Goal: Information Seeking & Learning: Check status

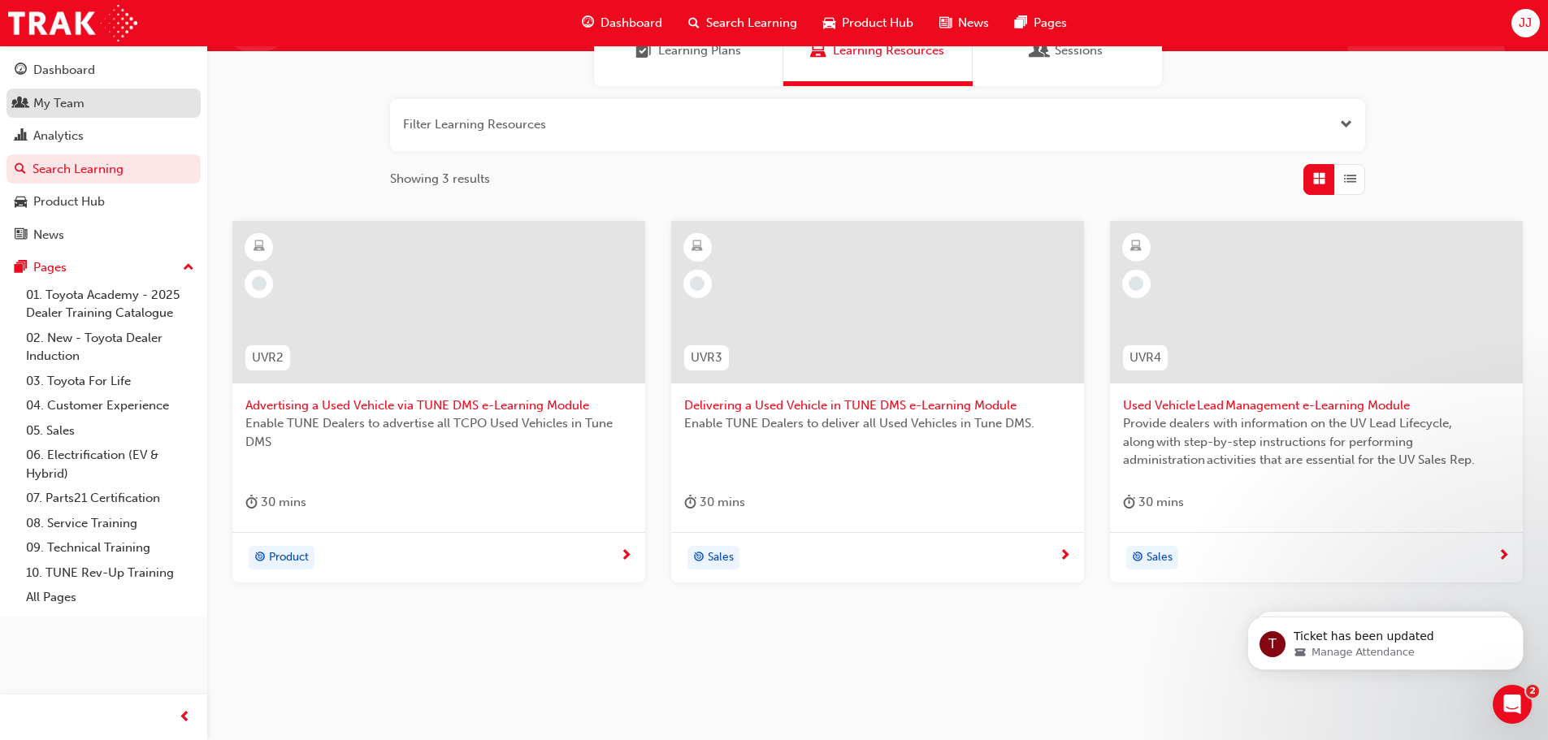
click at [82, 102] on div "My Team" at bounding box center [58, 103] width 51 height 19
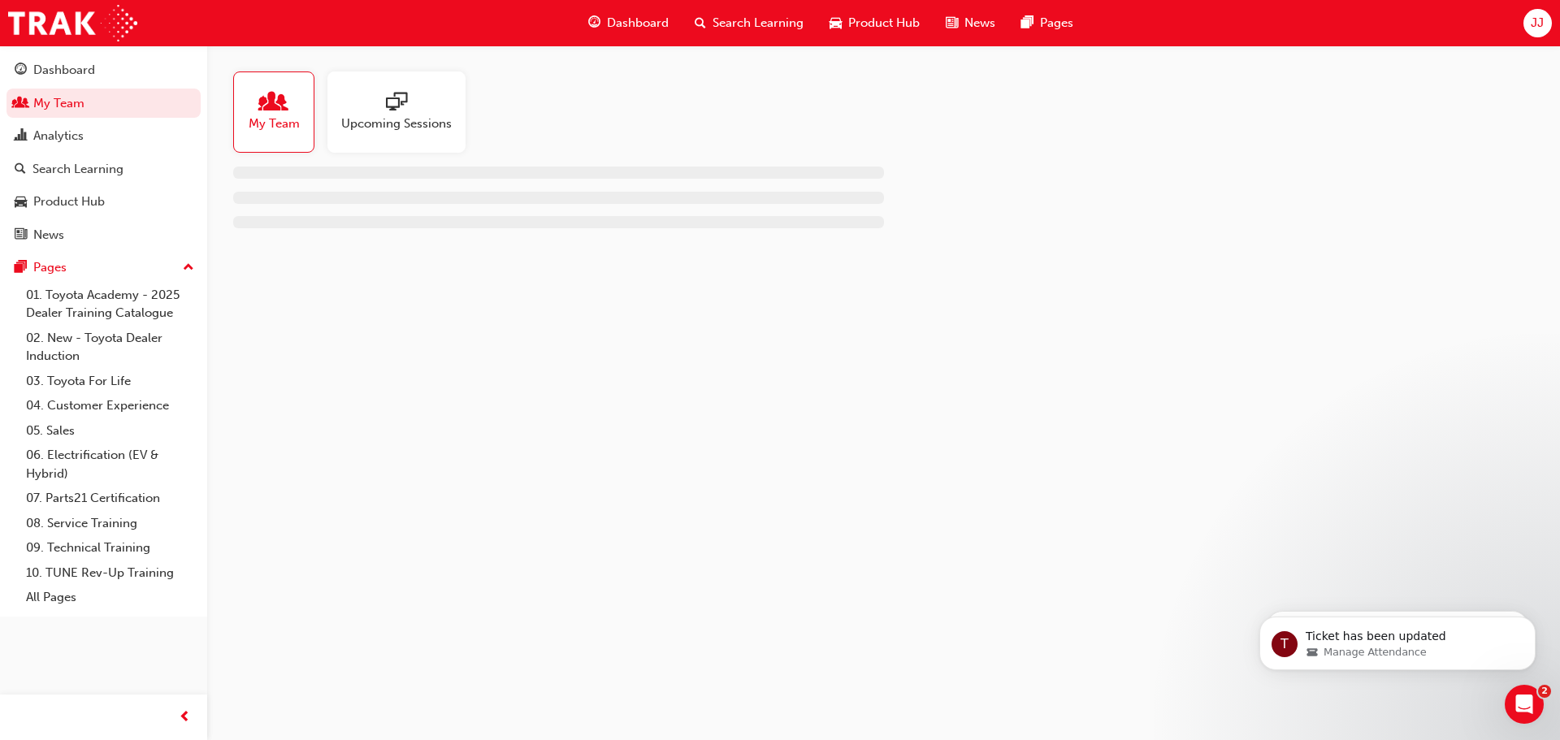
click at [291, 119] on span "My Team" at bounding box center [274, 124] width 51 height 19
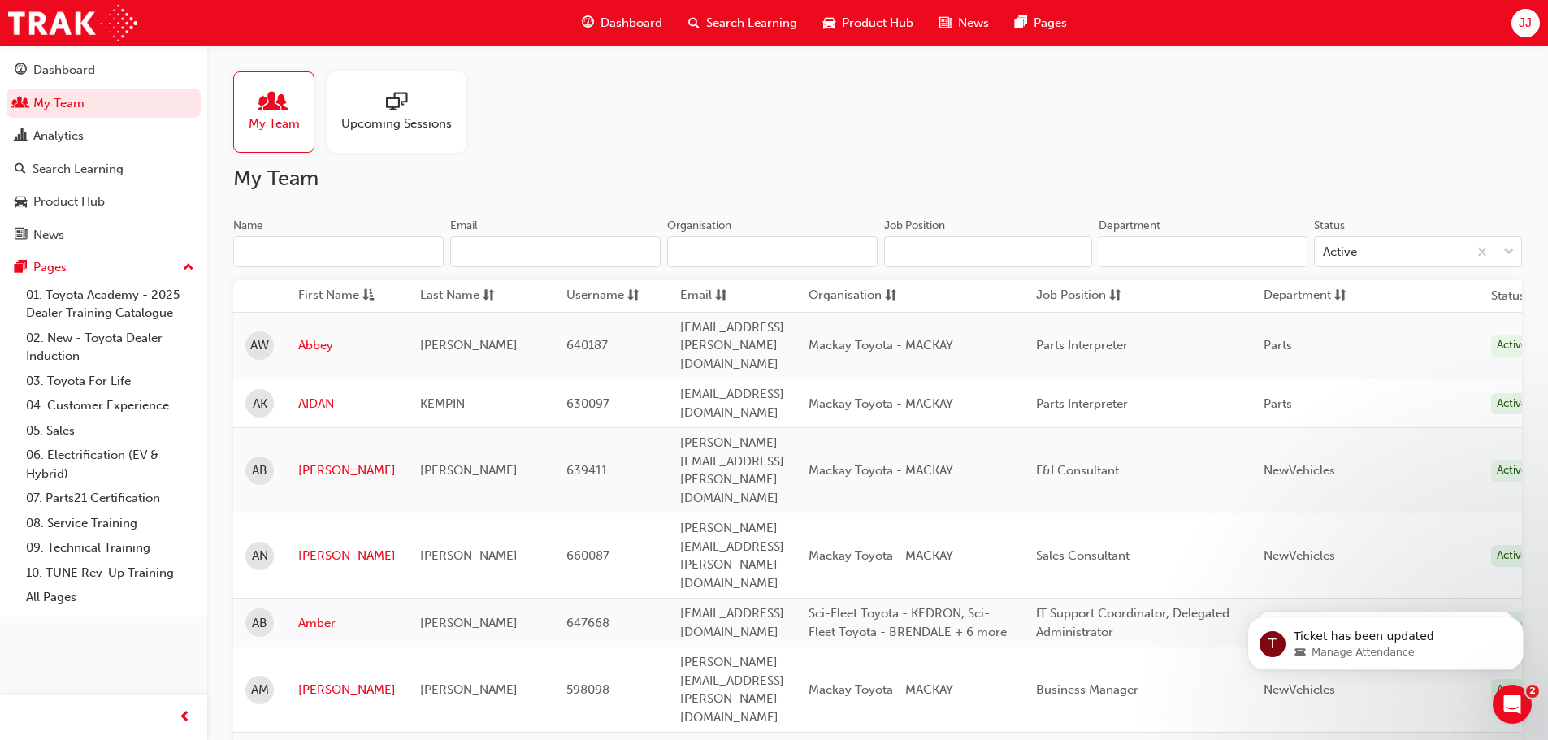
click at [373, 245] on input "Name" at bounding box center [338, 251] width 210 height 31
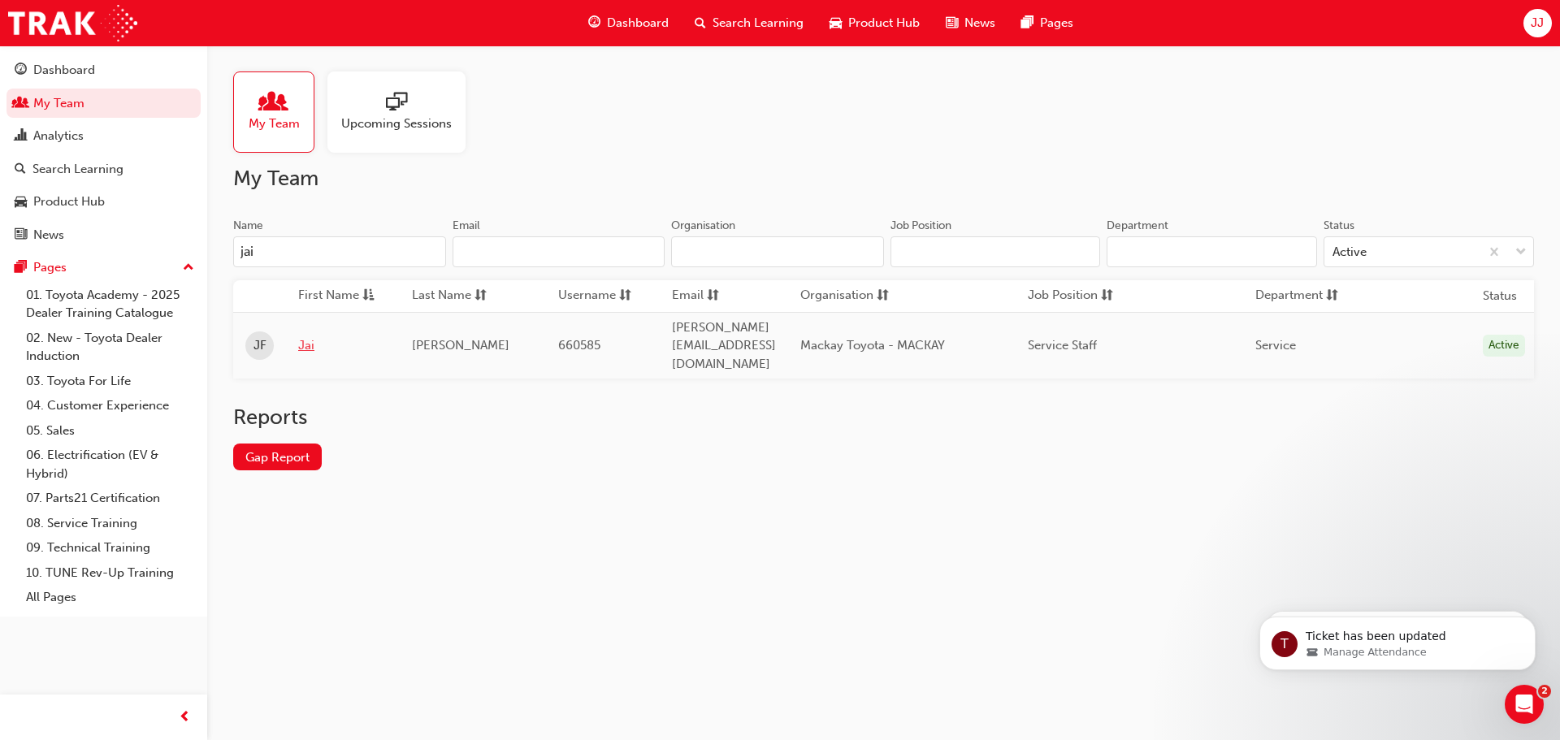
type input "jai"
click at [313, 336] on link "Jai" at bounding box center [342, 345] width 89 height 19
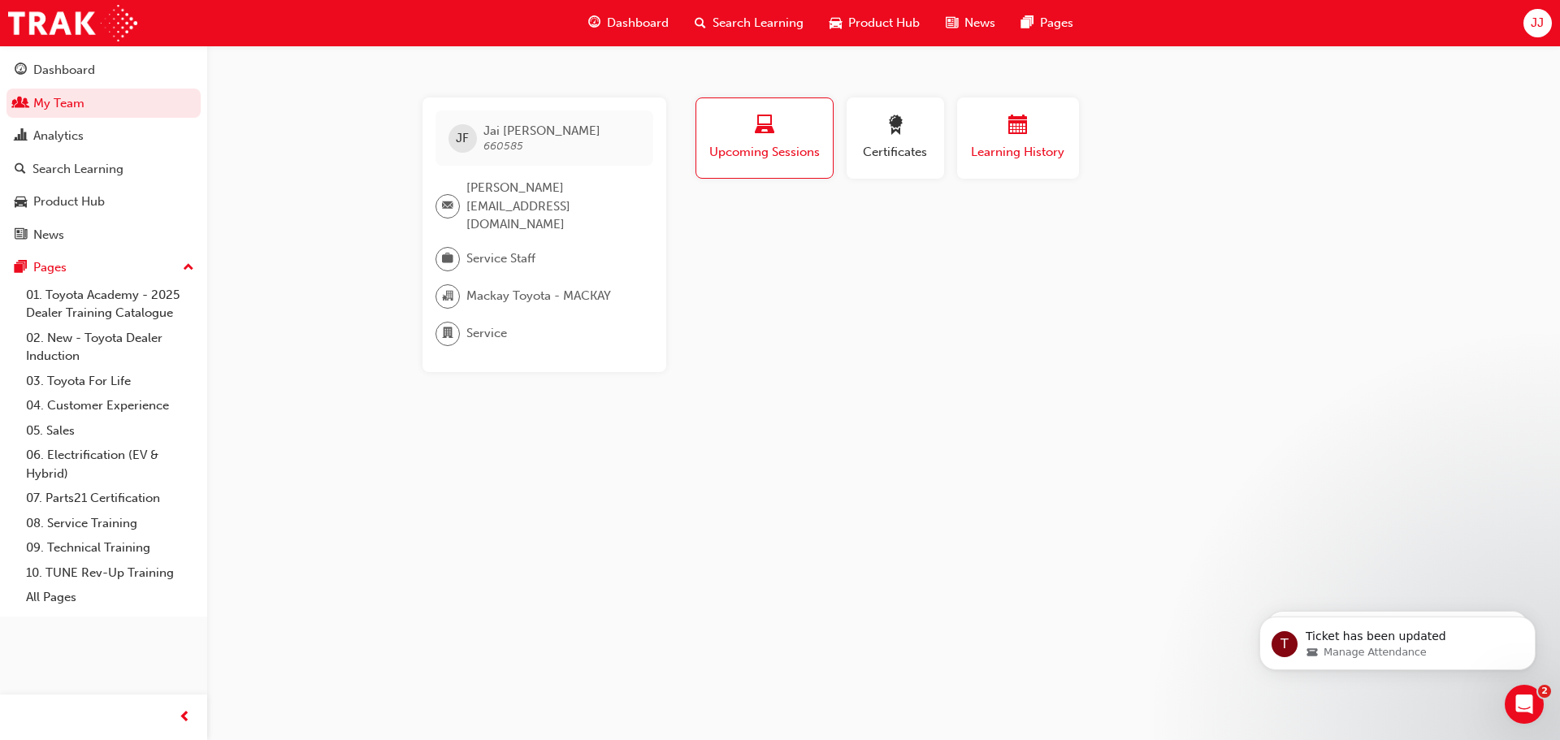
click at [1016, 145] on span "Learning History" at bounding box center [1017, 152] width 97 height 19
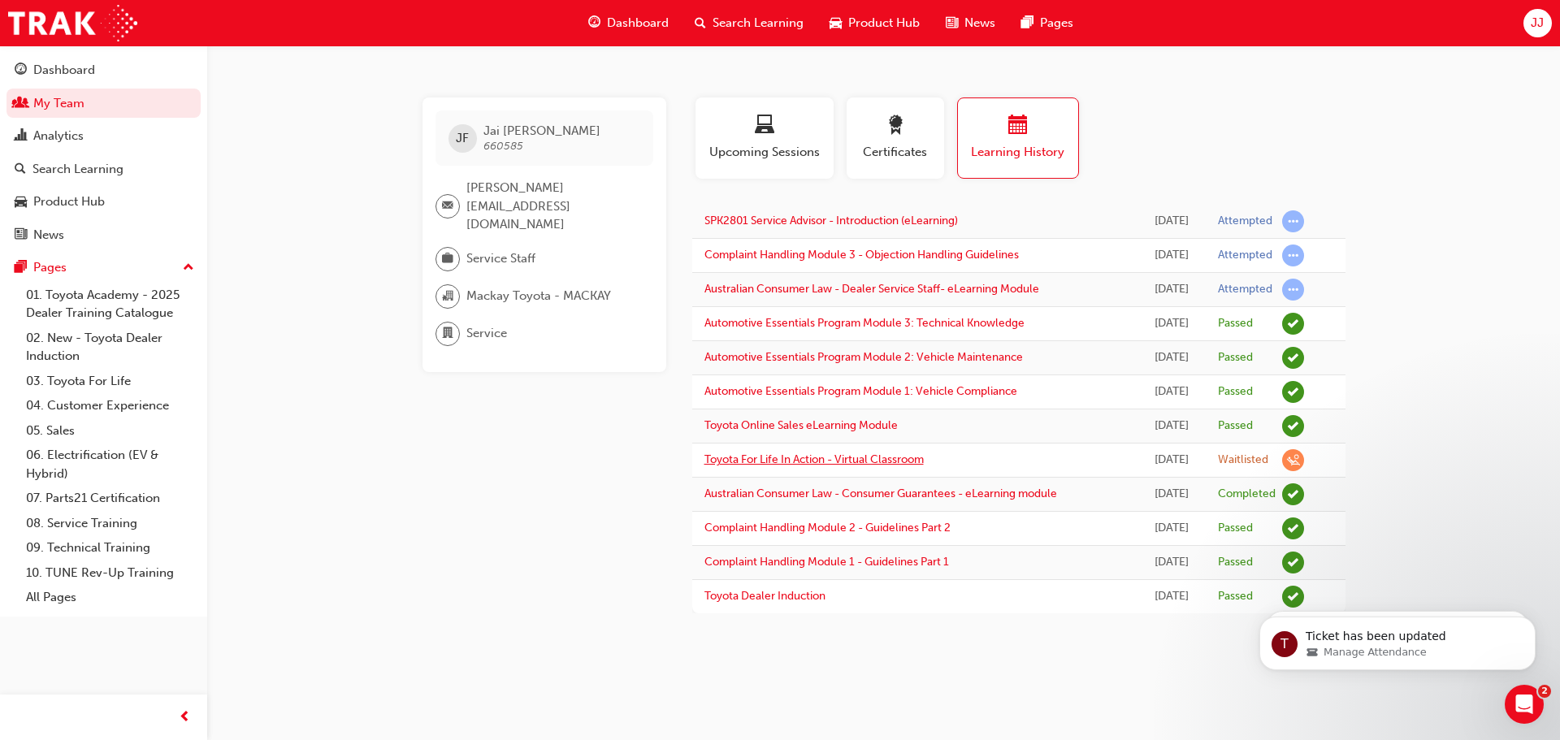
click at [894, 453] on link "Toyota For Life In Action - Virtual Classroom" at bounding box center [813, 460] width 219 height 14
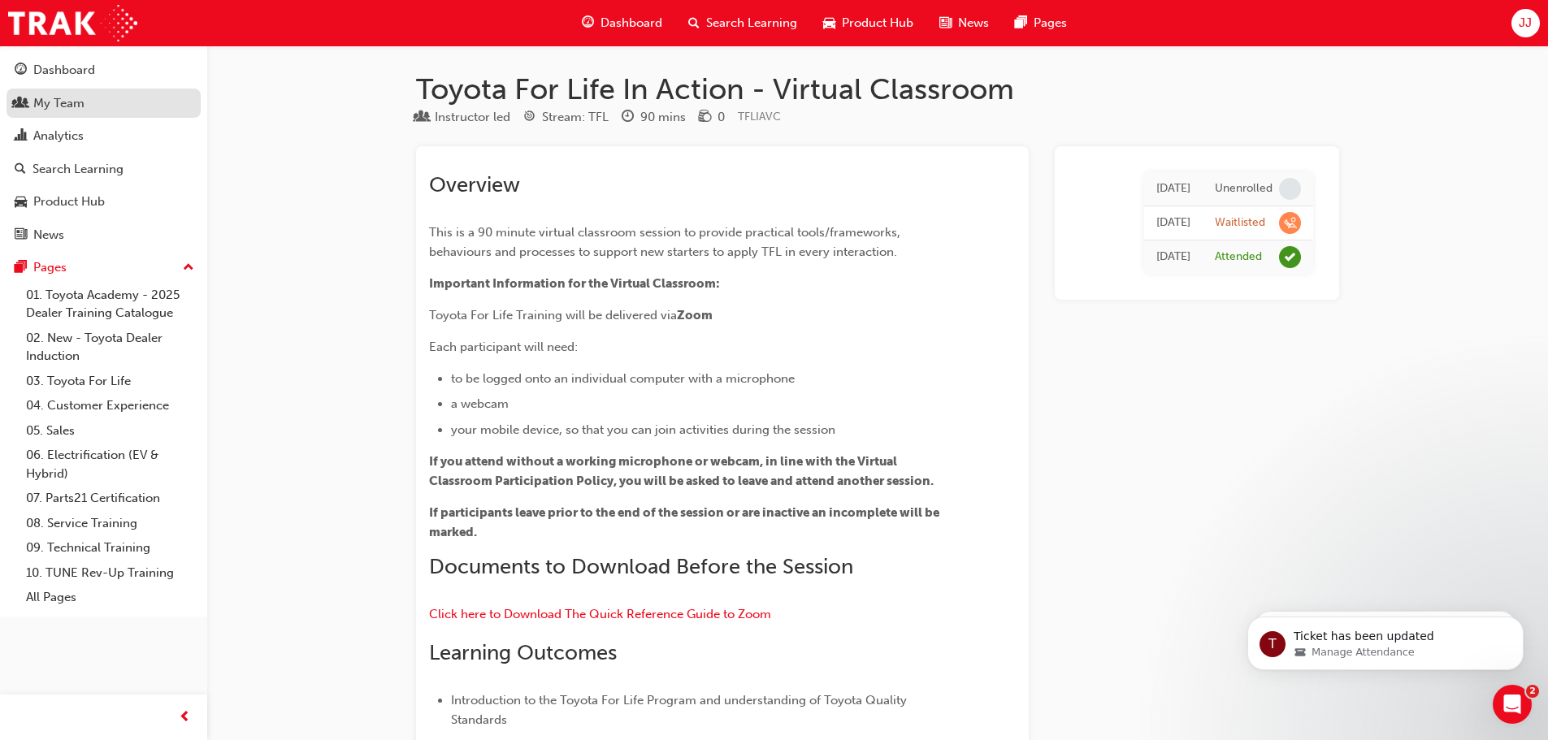
click at [62, 106] on div "My Team" at bounding box center [58, 103] width 51 height 19
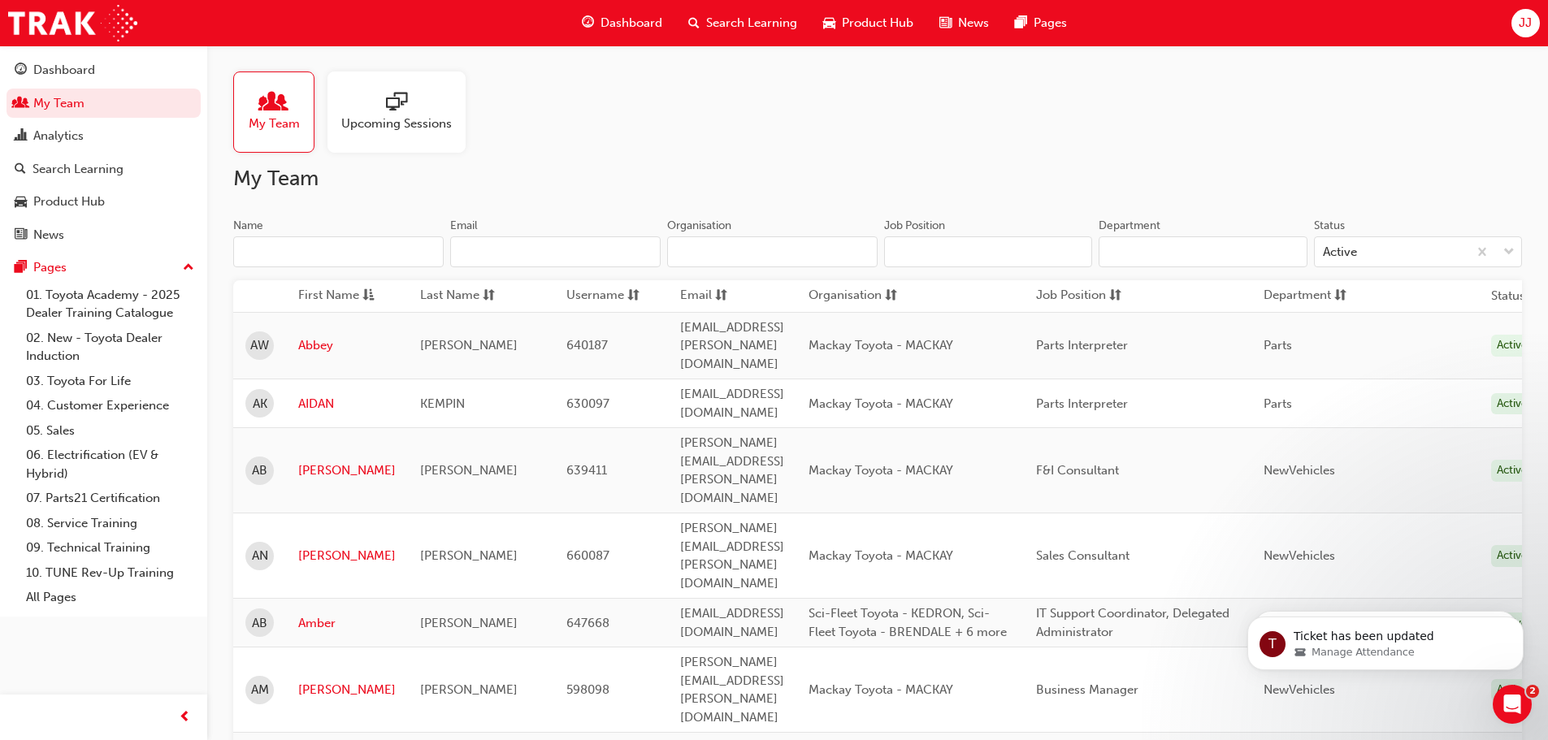
click at [301, 250] on input "Name" at bounding box center [338, 251] width 210 height 31
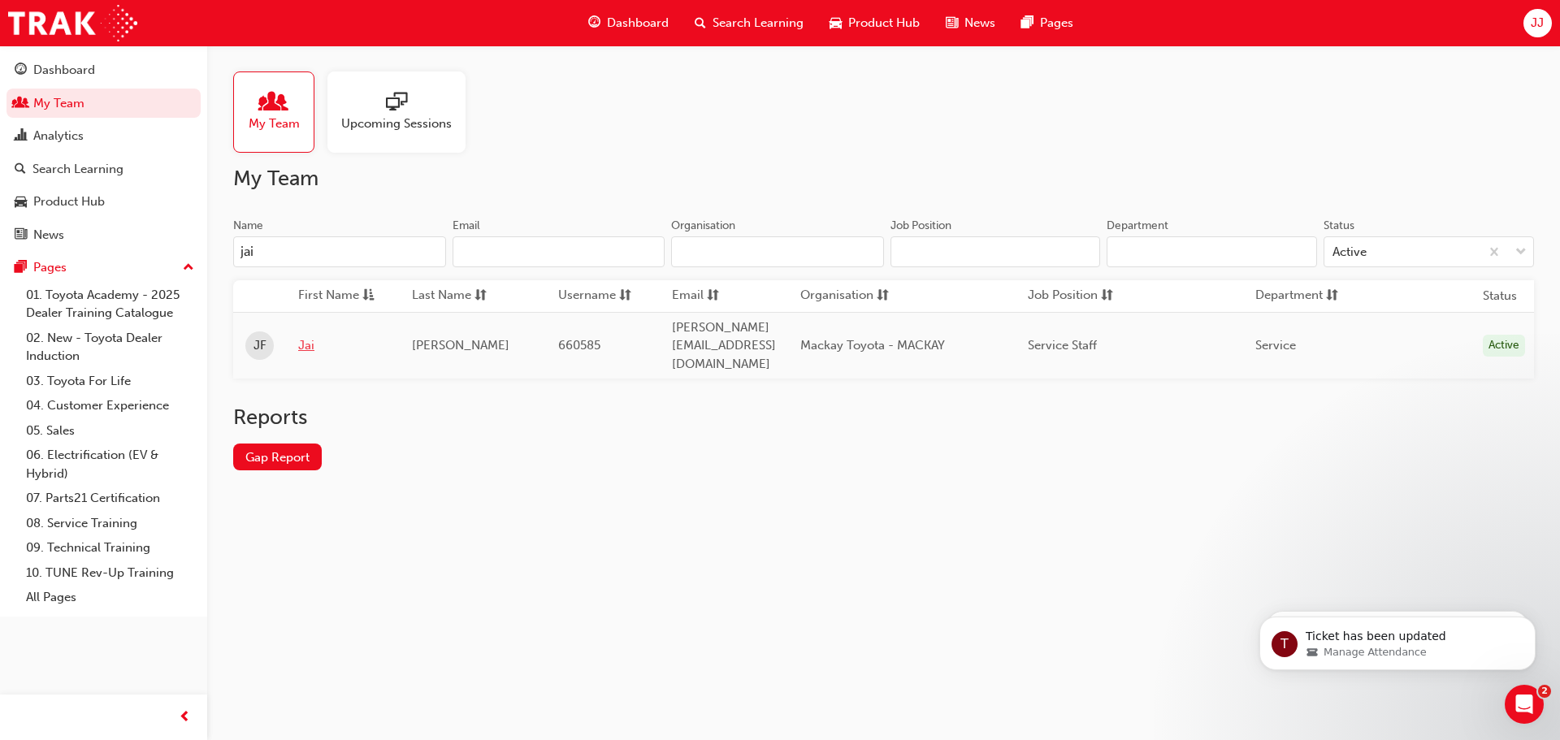
type input "jai"
click at [304, 336] on link "Jai" at bounding box center [342, 345] width 89 height 19
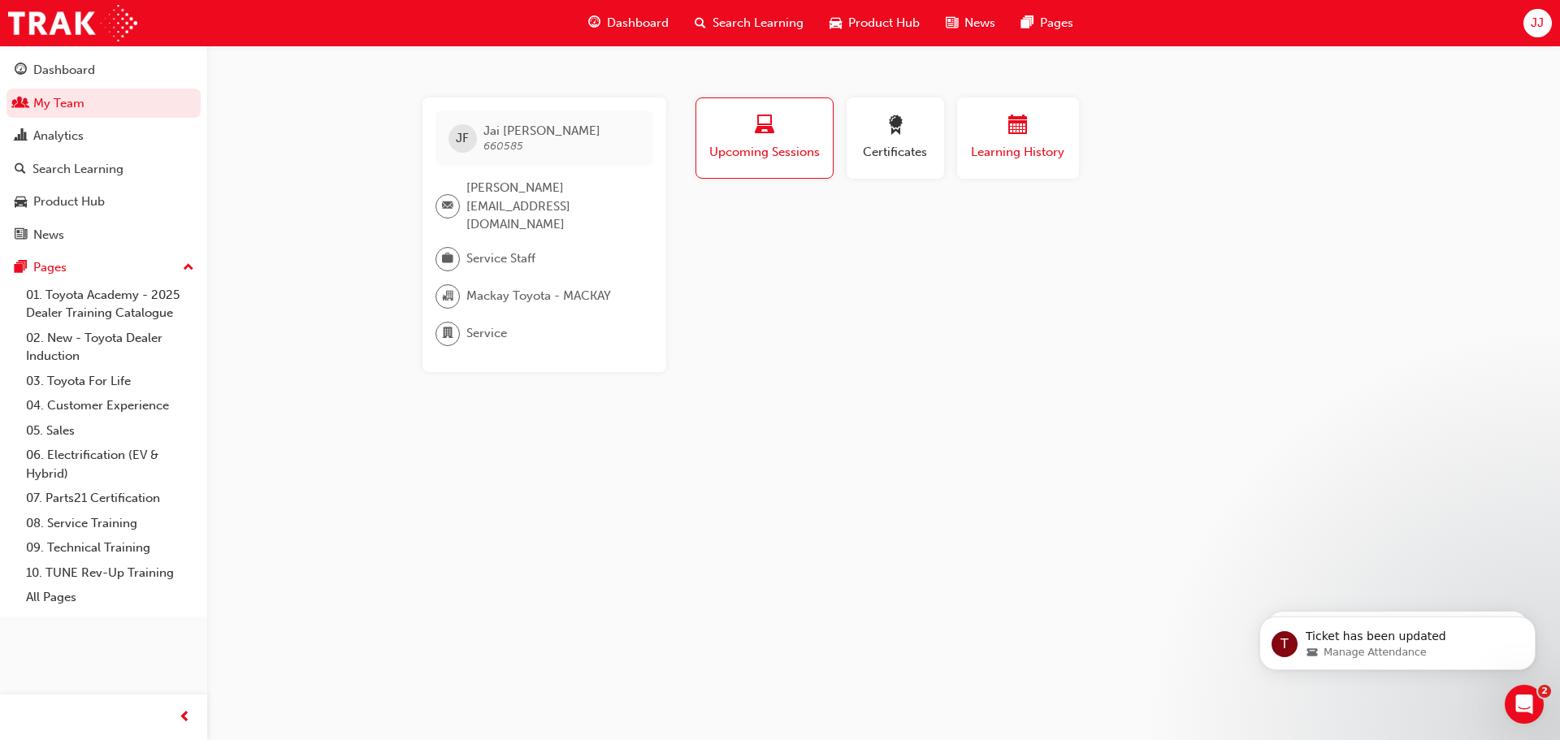
click at [1020, 135] on span "calendar-icon" at bounding box center [1017, 126] width 19 height 22
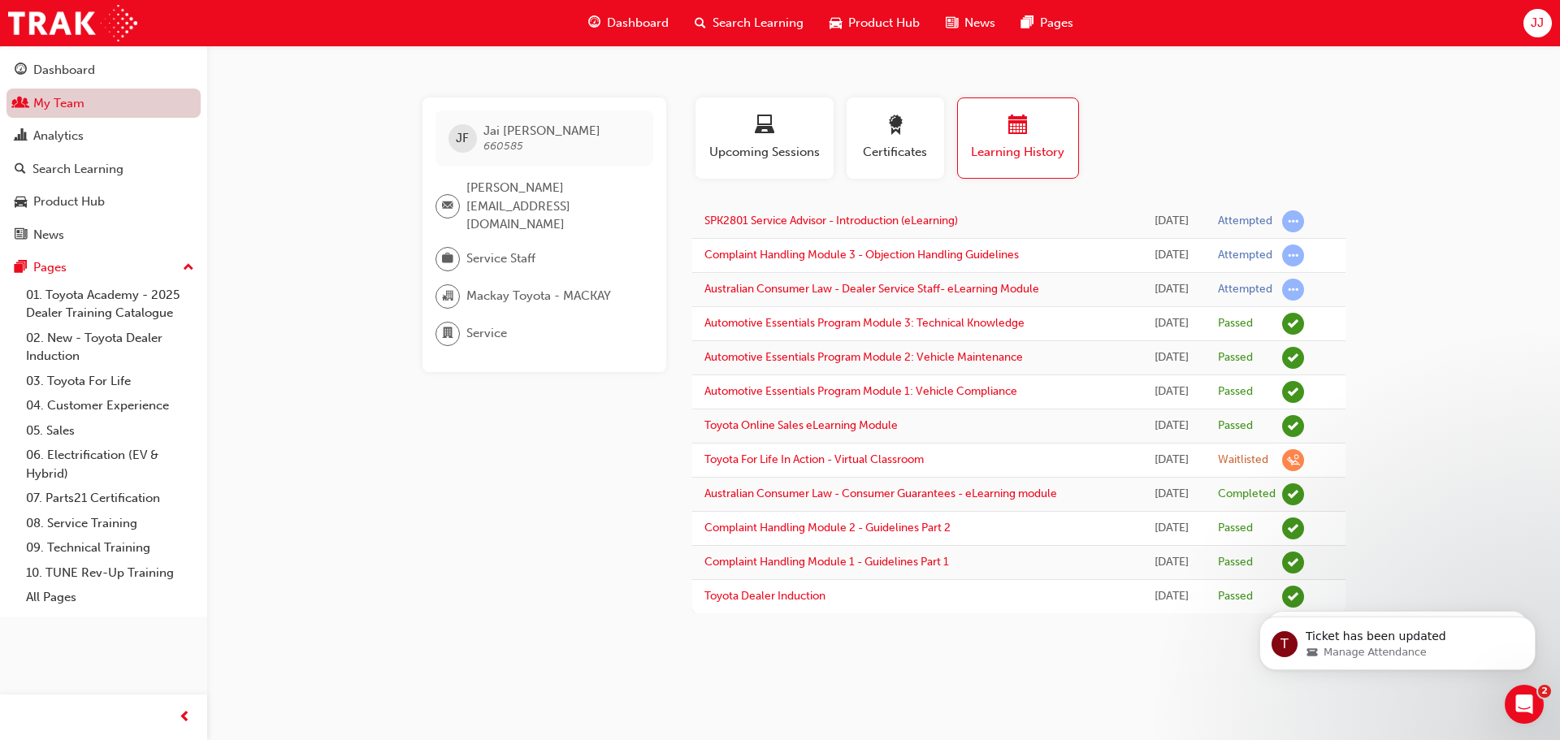
click at [59, 106] on link "My Team" at bounding box center [103, 104] width 194 height 30
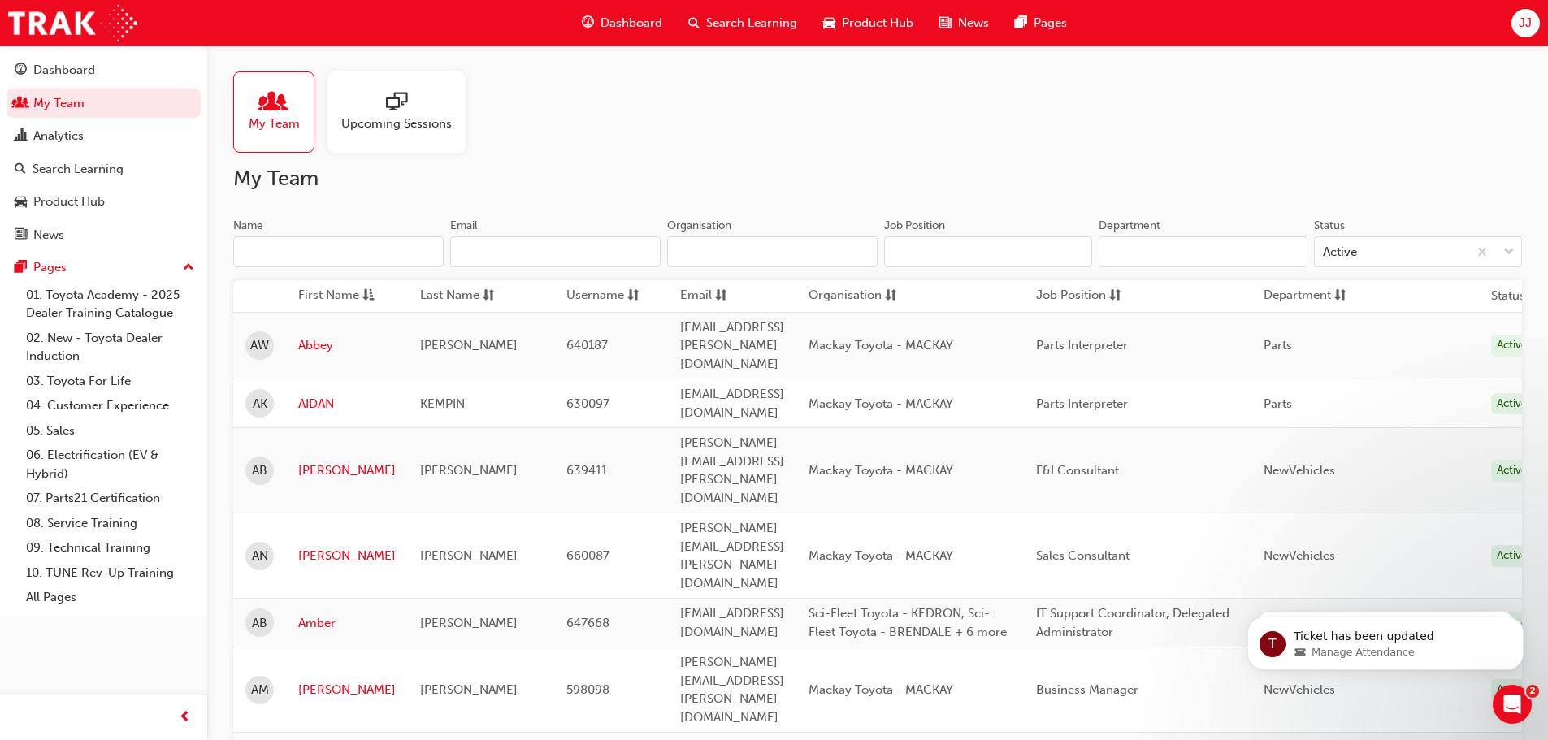
click at [375, 259] on input "Name" at bounding box center [338, 251] width 210 height 31
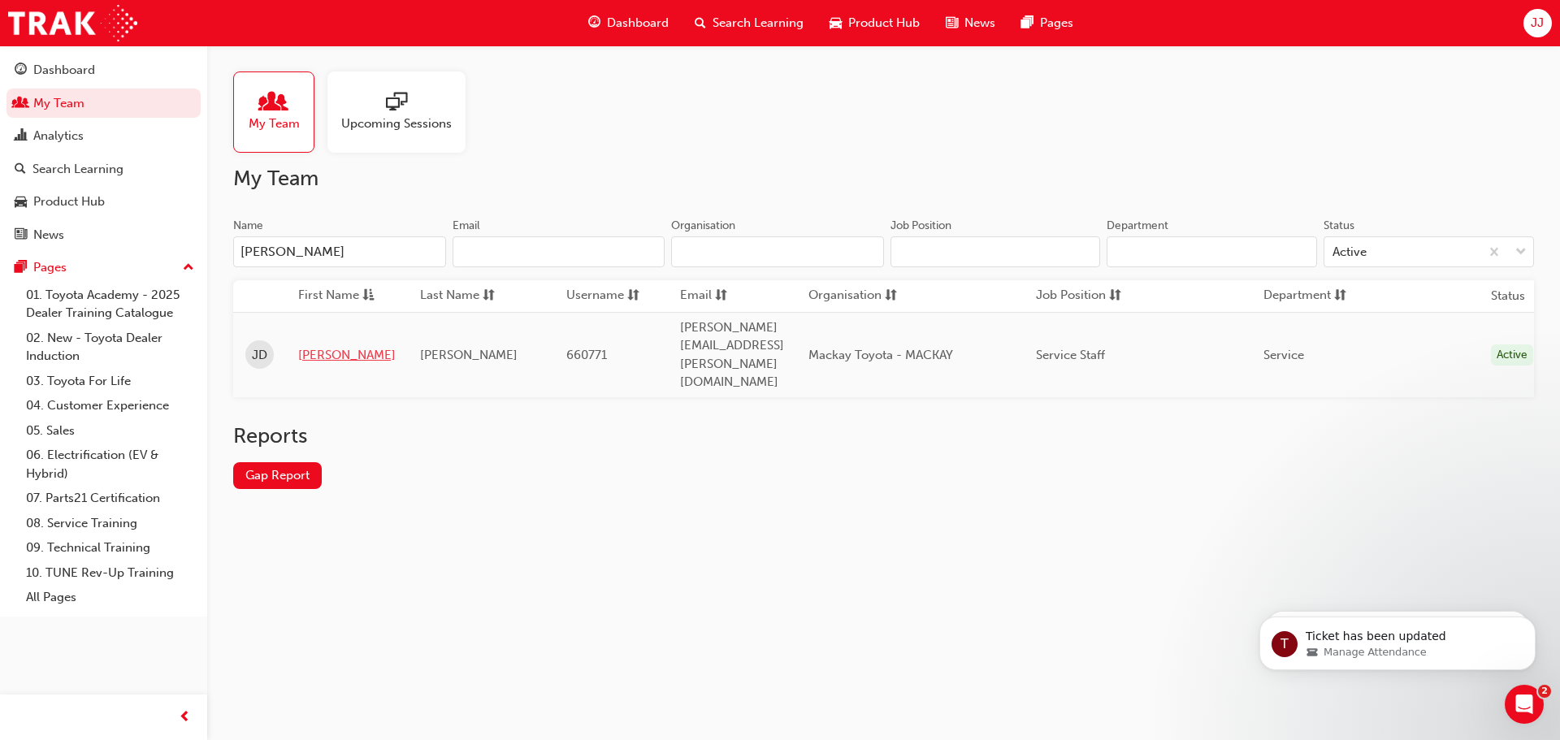
type input "[PERSON_NAME]"
click at [313, 346] on link "[PERSON_NAME]" at bounding box center [346, 355] width 97 height 19
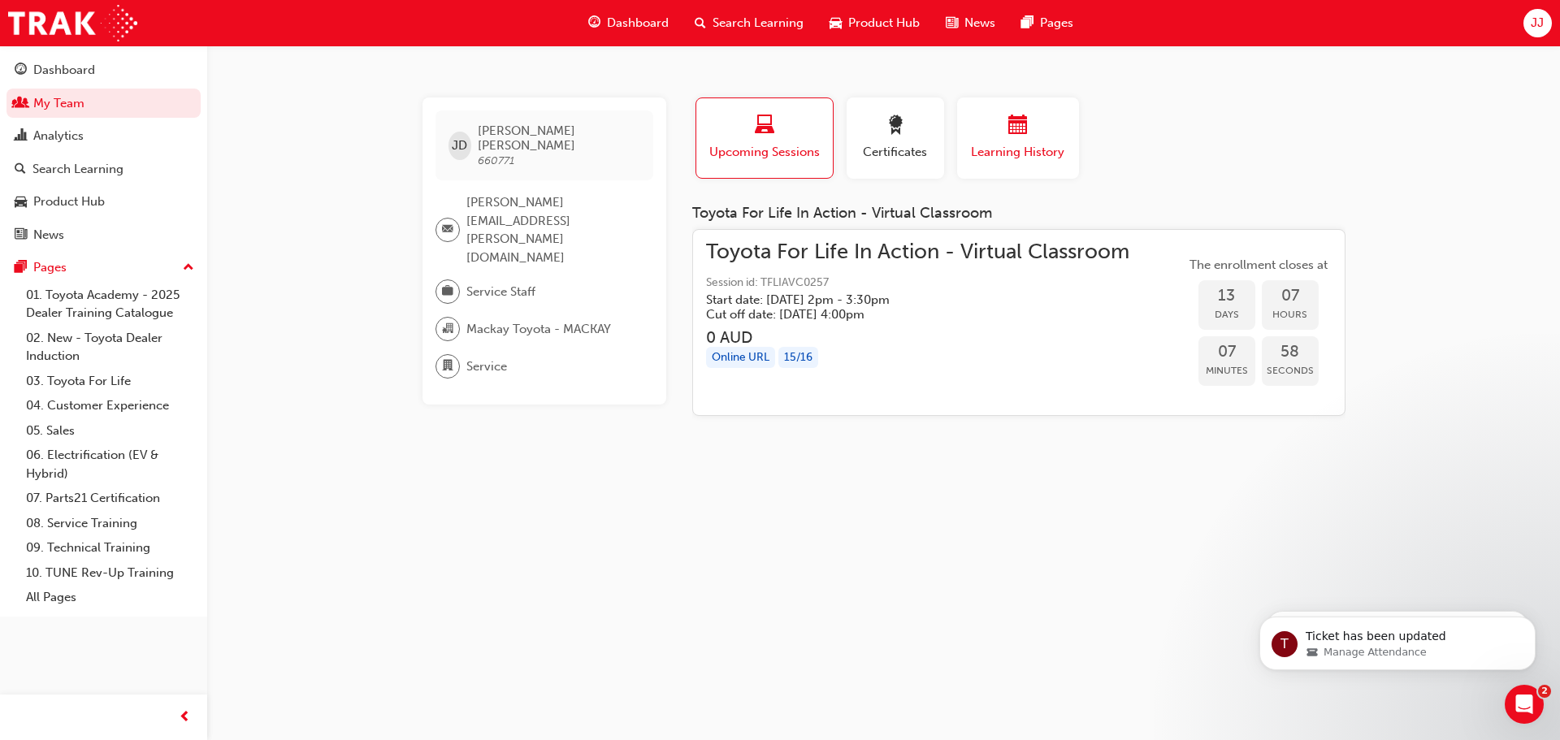
click at [1045, 142] on div "Learning History" at bounding box center [1017, 138] width 97 height 46
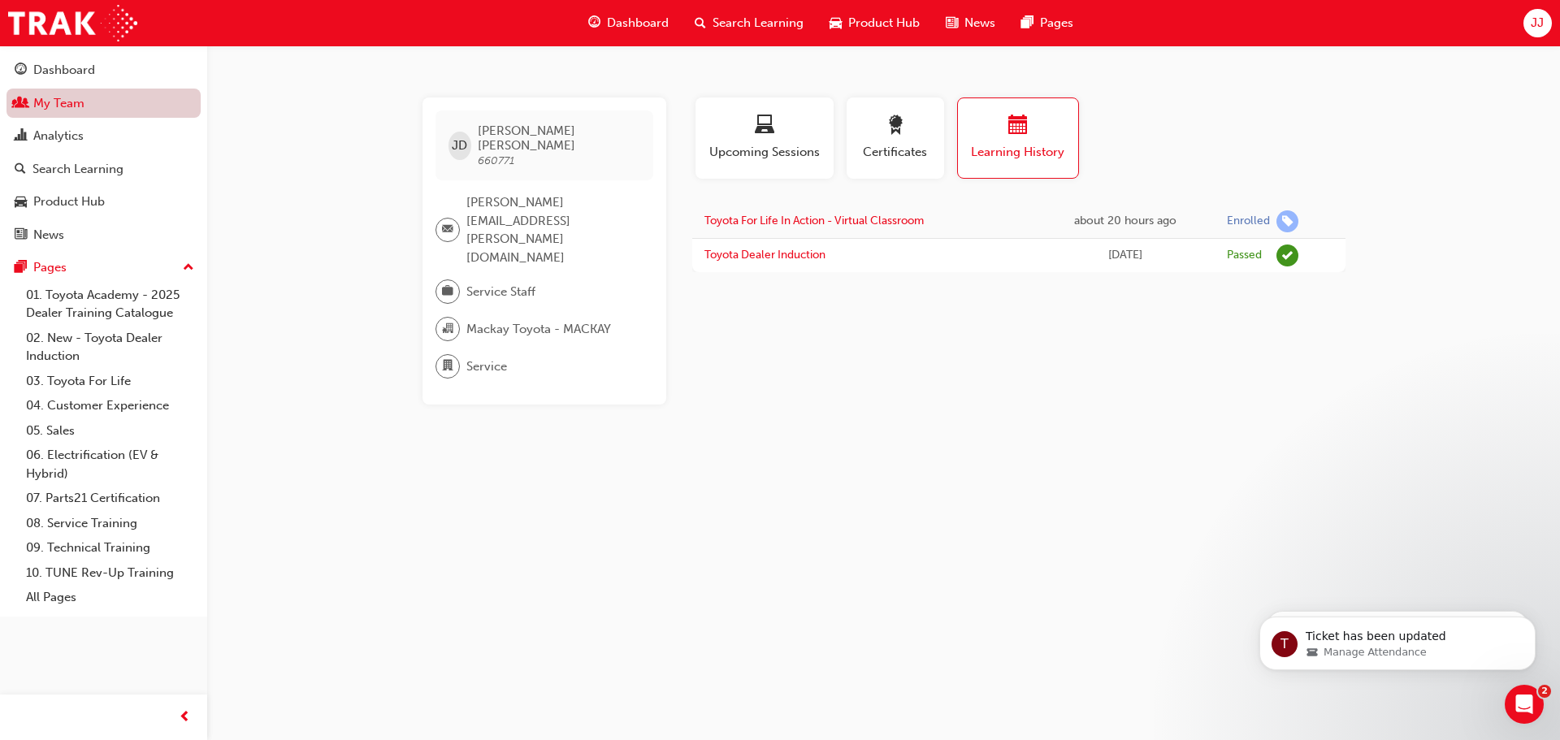
click at [74, 101] on link "My Team" at bounding box center [103, 104] width 194 height 30
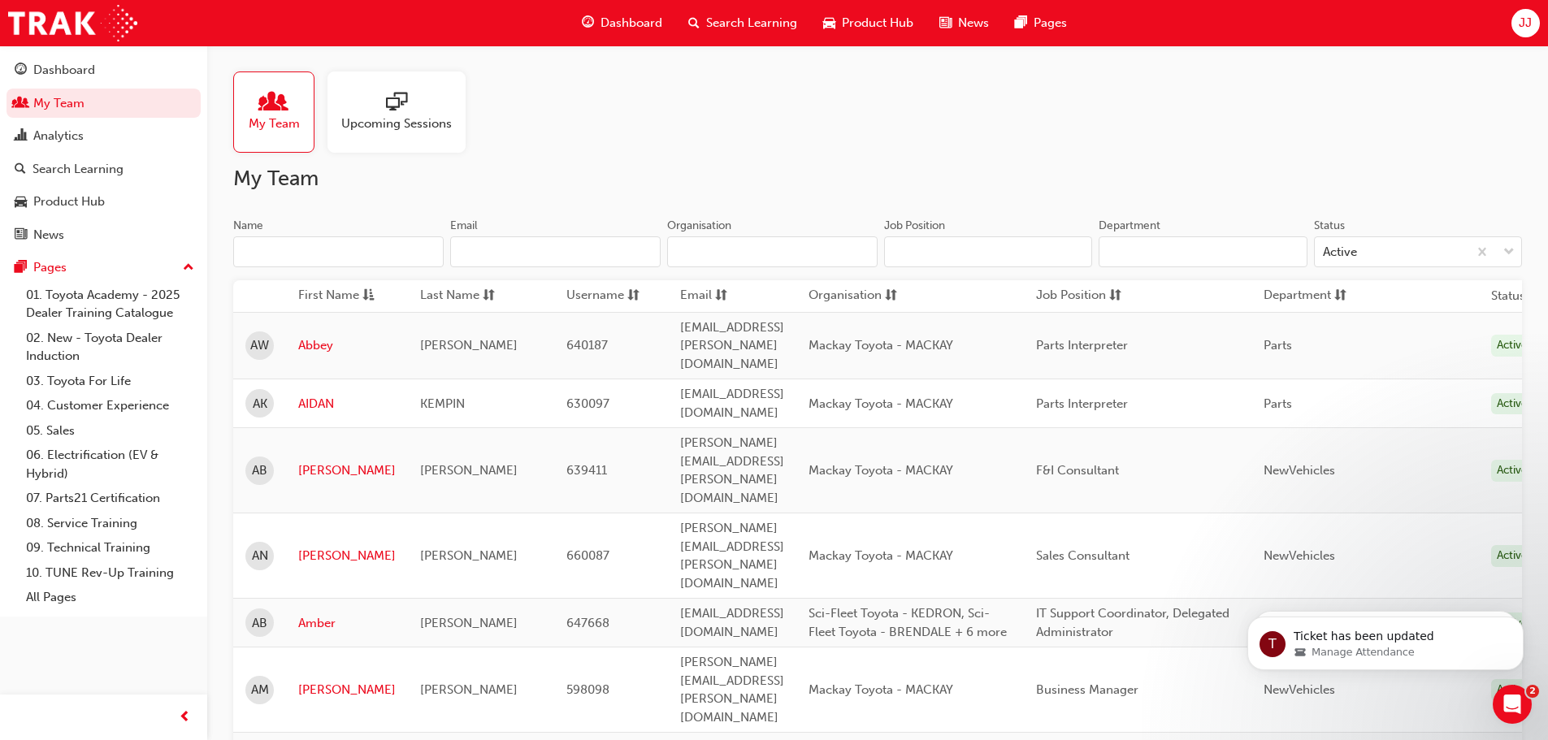
click at [326, 258] on input "Name" at bounding box center [338, 251] width 210 height 31
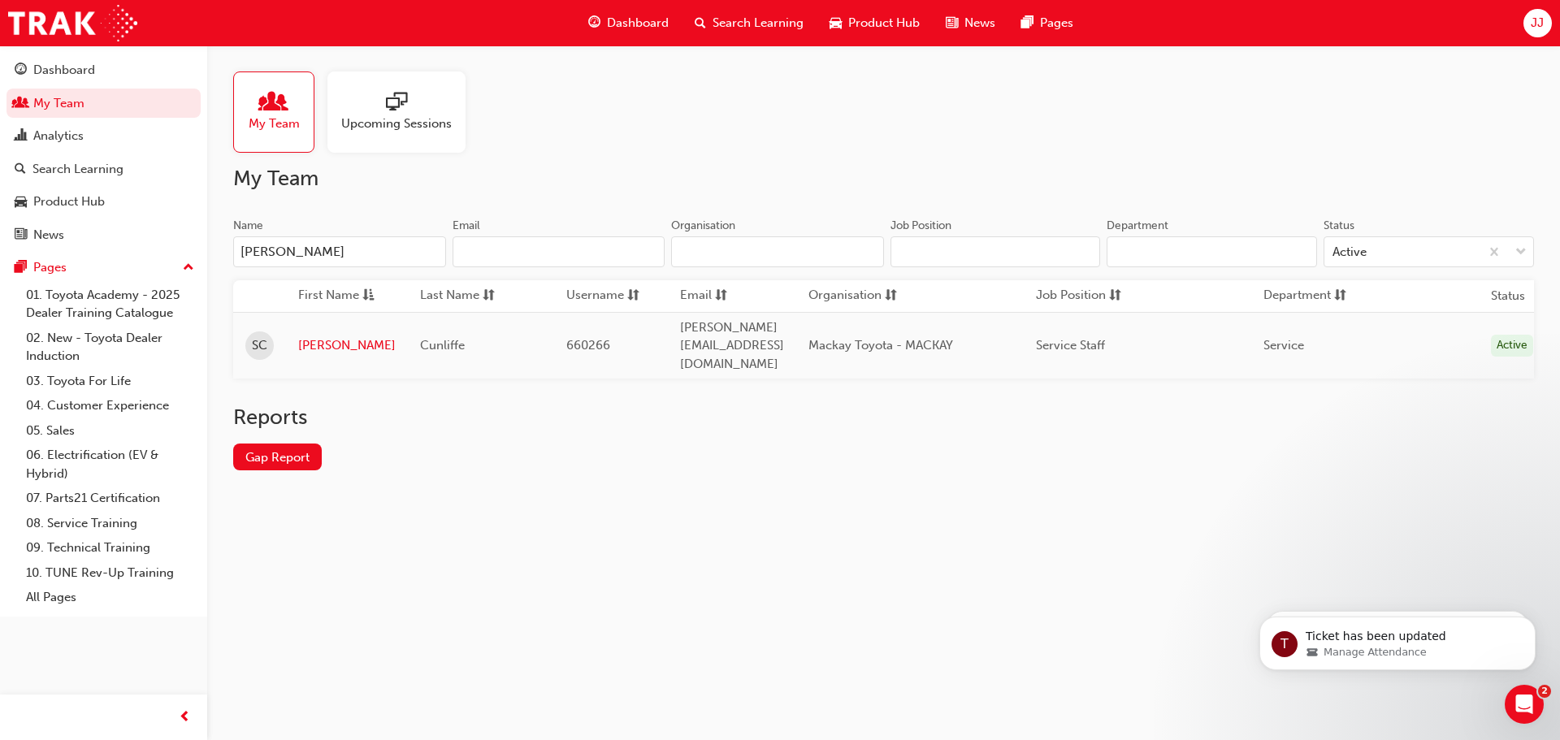
type input "[PERSON_NAME]"
click at [326, 336] on link "[PERSON_NAME]" at bounding box center [346, 345] width 97 height 19
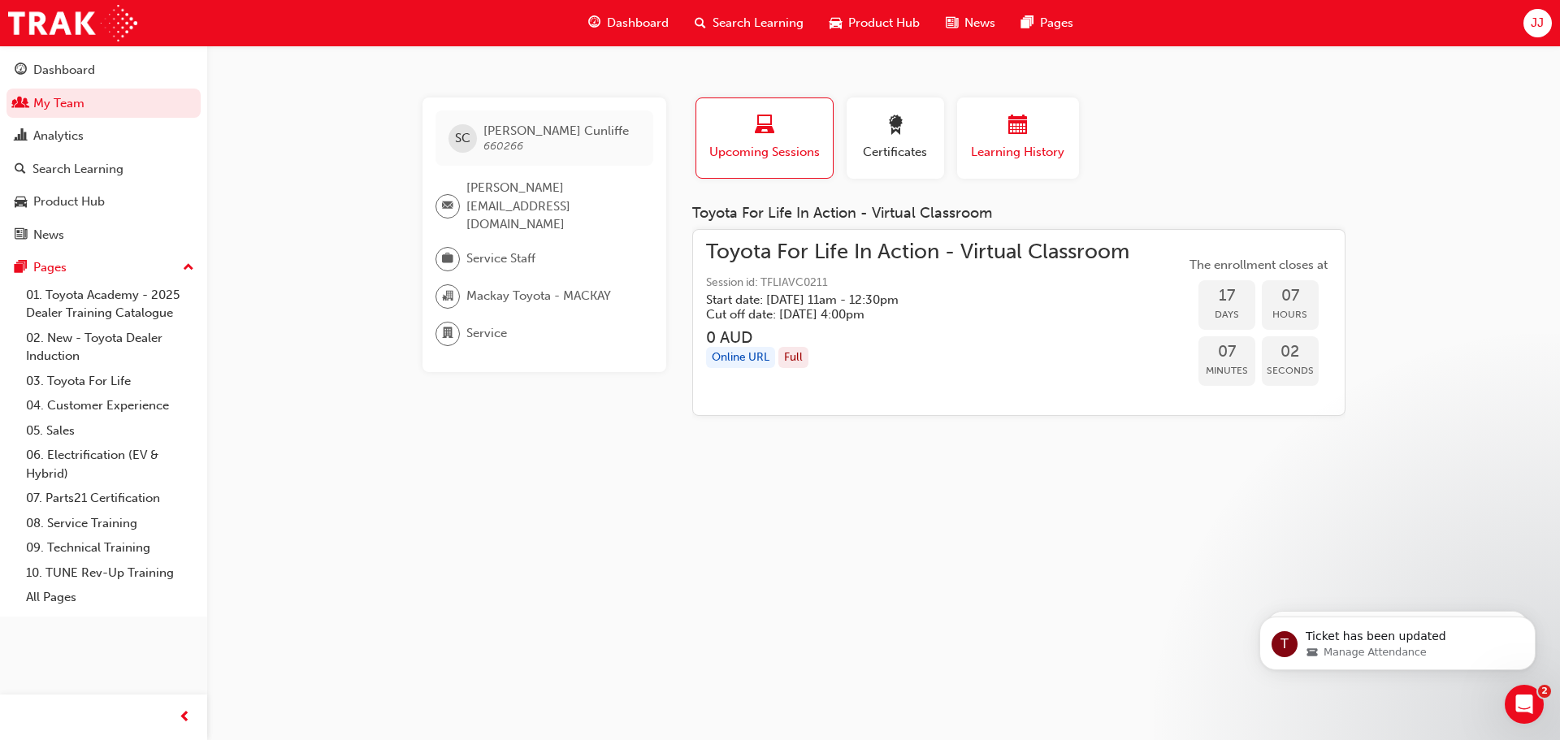
click at [1004, 132] on div "button" at bounding box center [1017, 127] width 97 height 25
